Goal: Task Accomplishment & Management: Use online tool/utility

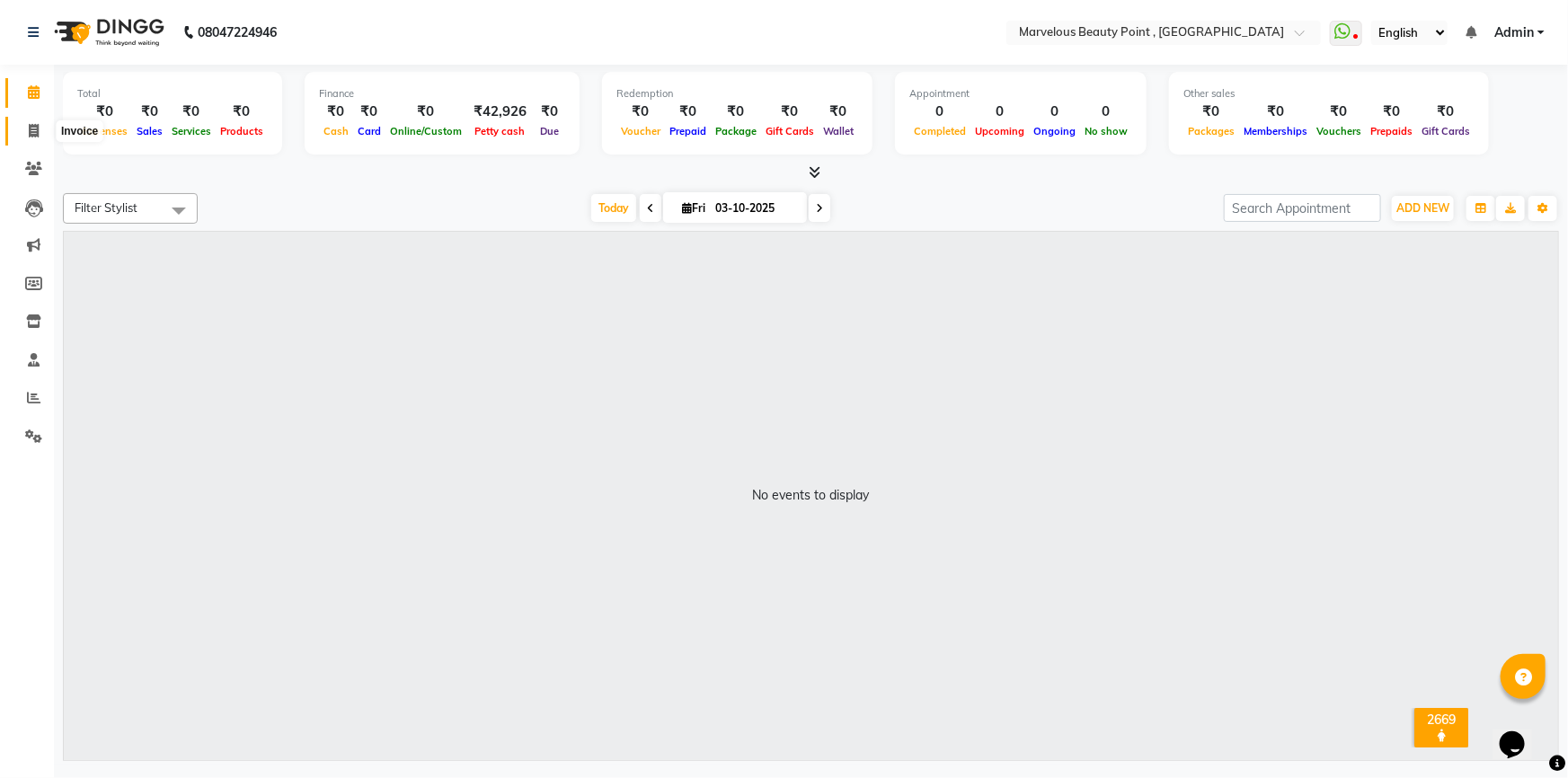
click at [33, 128] on icon at bounding box center [33, 131] width 10 height 14
select select "service"
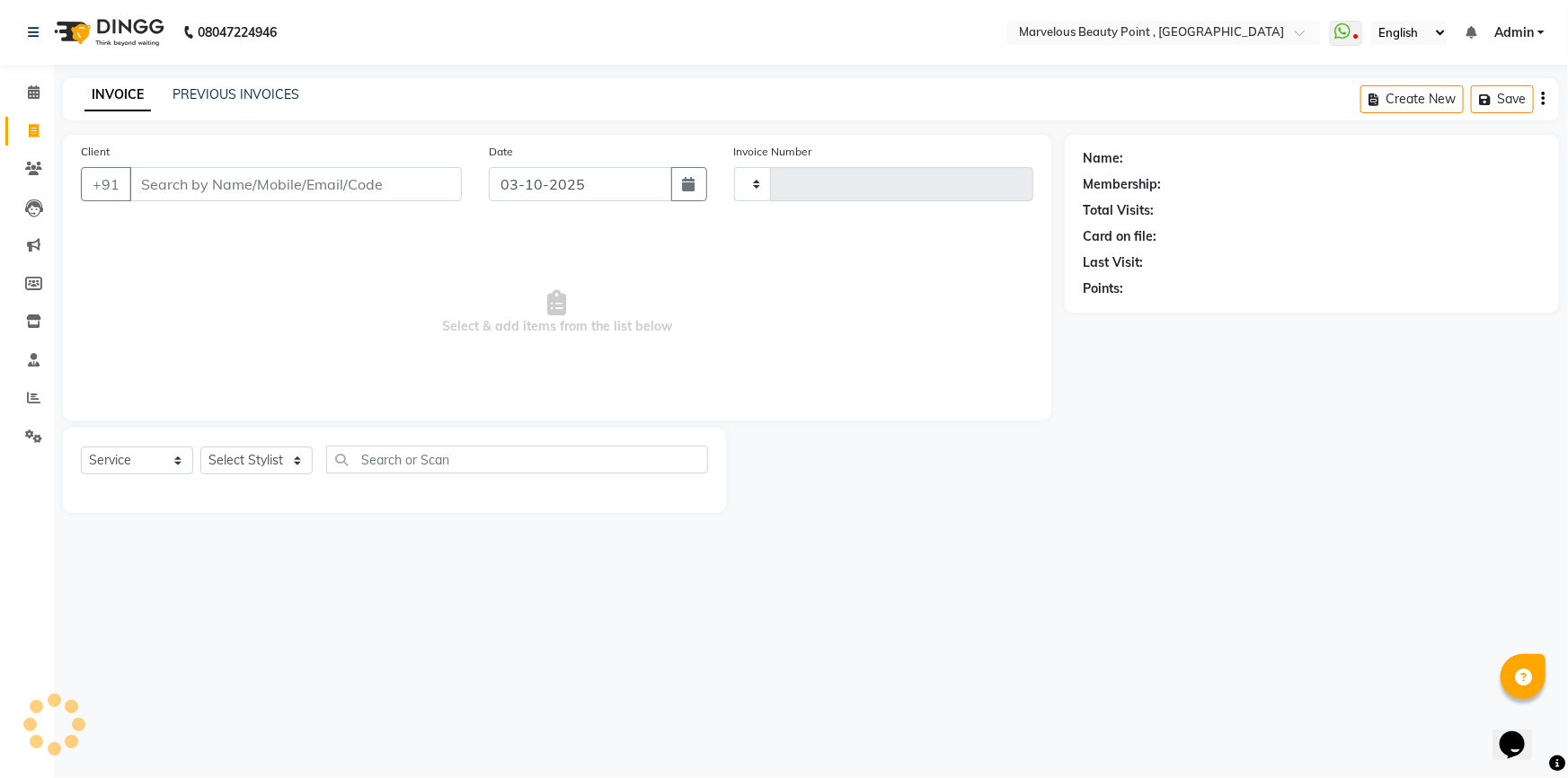
type input "0582"
select select "6391"
select select "V"
select select "48482"
click at [33, 90] on icon at bounding box center [34, 92] width 12 height 14
